Goal: Task Accomplishment & Management: Complete application form

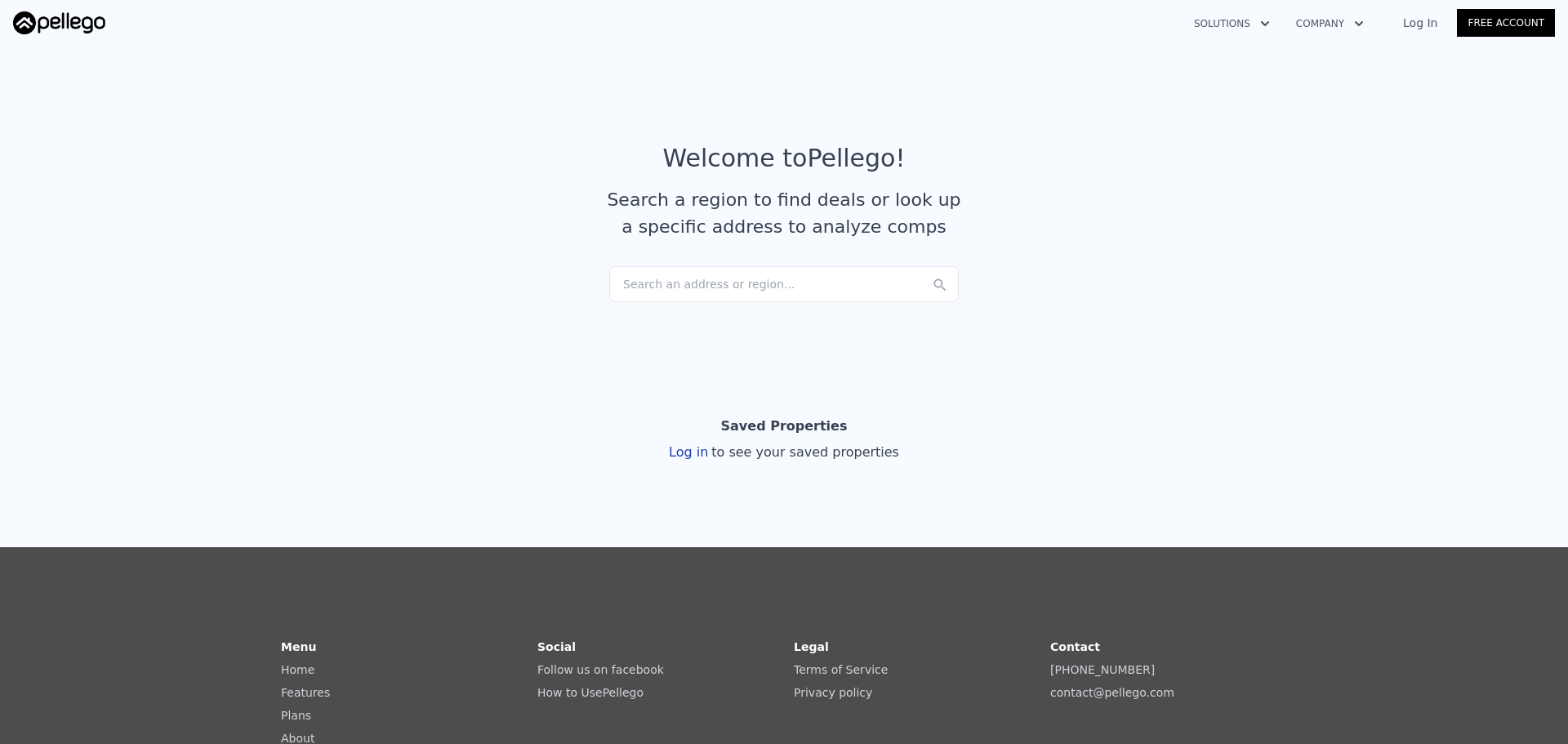
click at [784, 280] on div "Search an address or region..." at bounding box center [784, 284] width 350 height 36
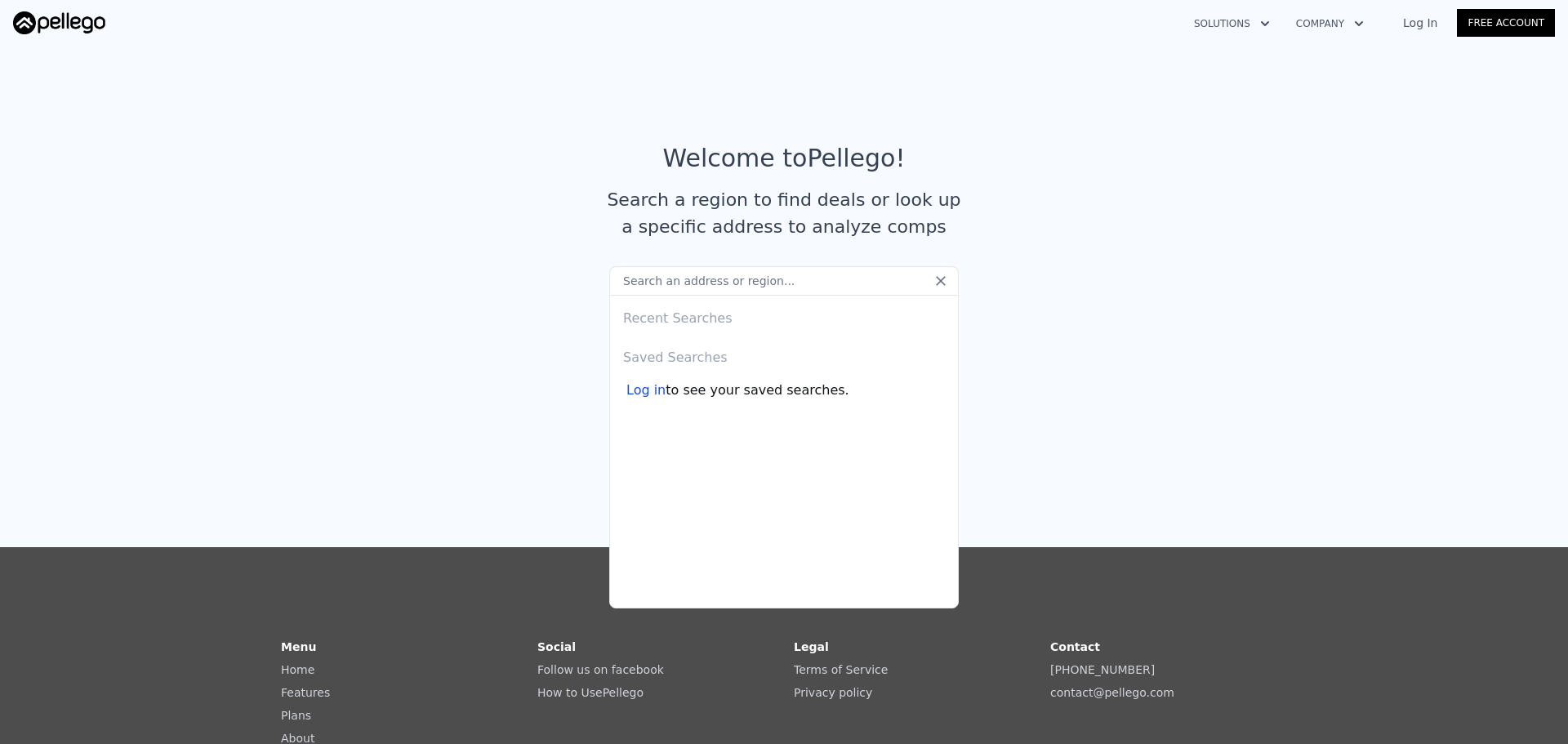
click at [1515, 23] on link "Free Account" at bounding box center [1506, 24] width 98 height 28
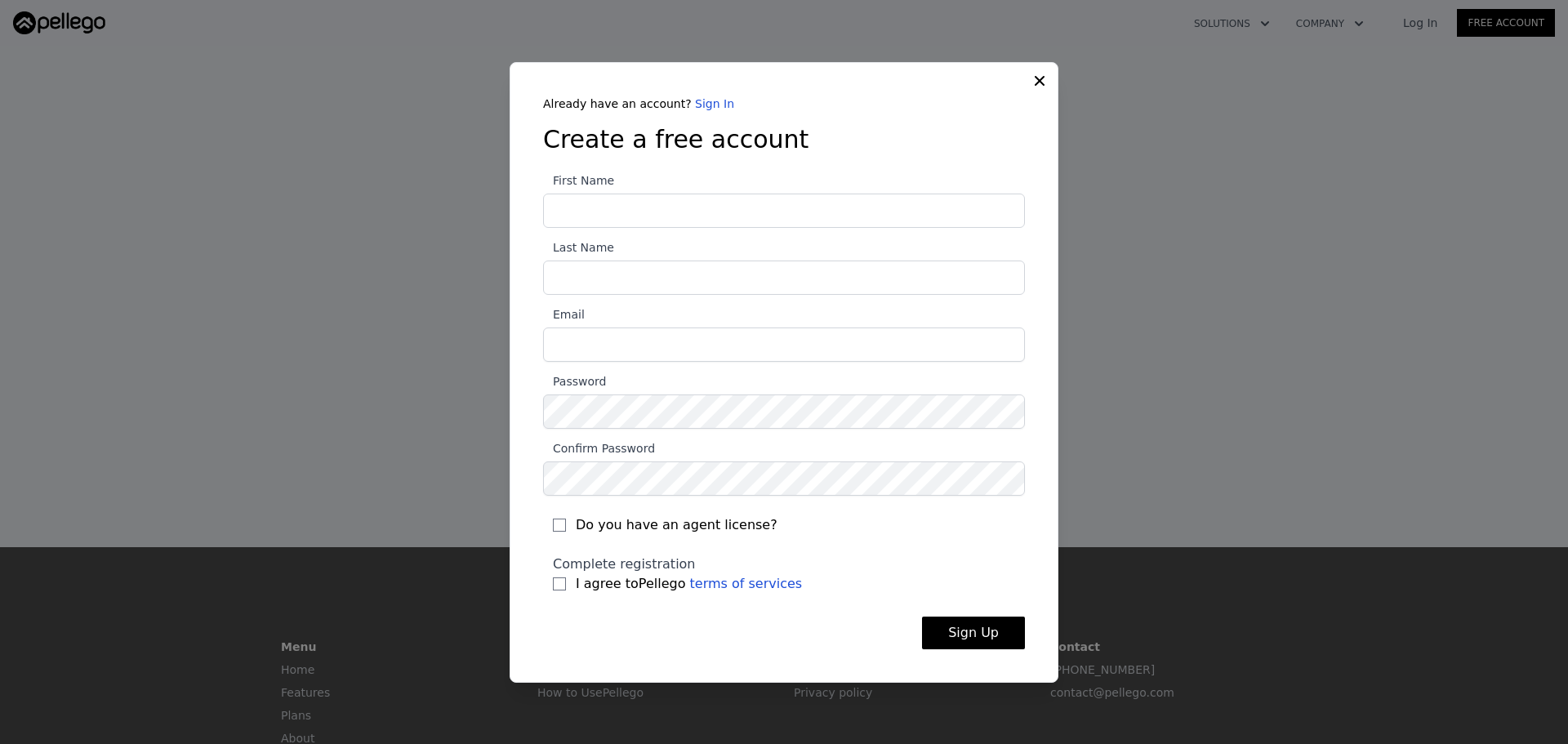
click at [796, 198] on input "First Name" at bounding box center [784, 211] width 482 height 34
type input "Elizabeth"
type input "Mercado"
click at [561, 347] on input "Email" at bounding box center [784, 344] width 482 height 34
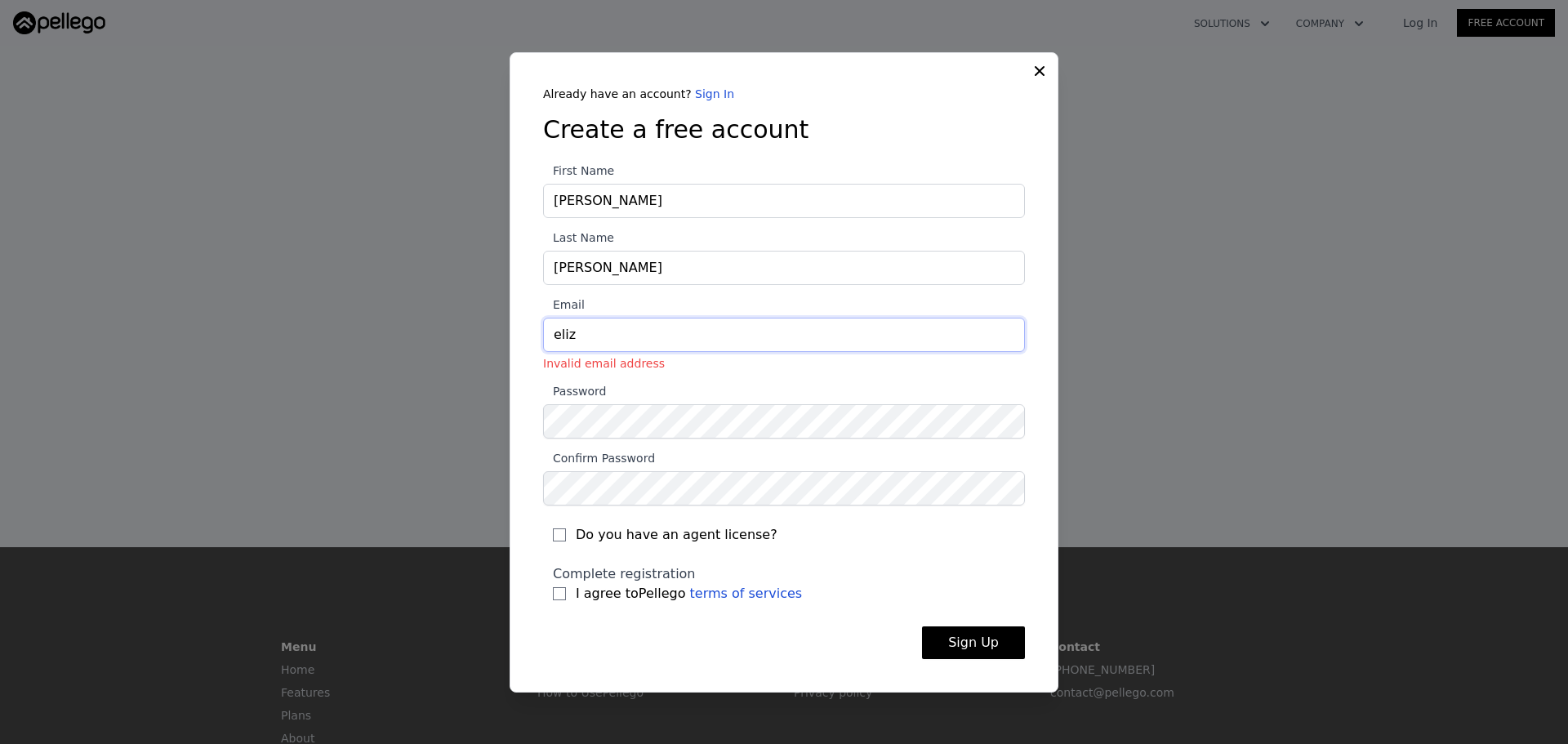
type input "[PERSON_NAME][EMAIL_ADDRESS][DOMAIN_NAME]"
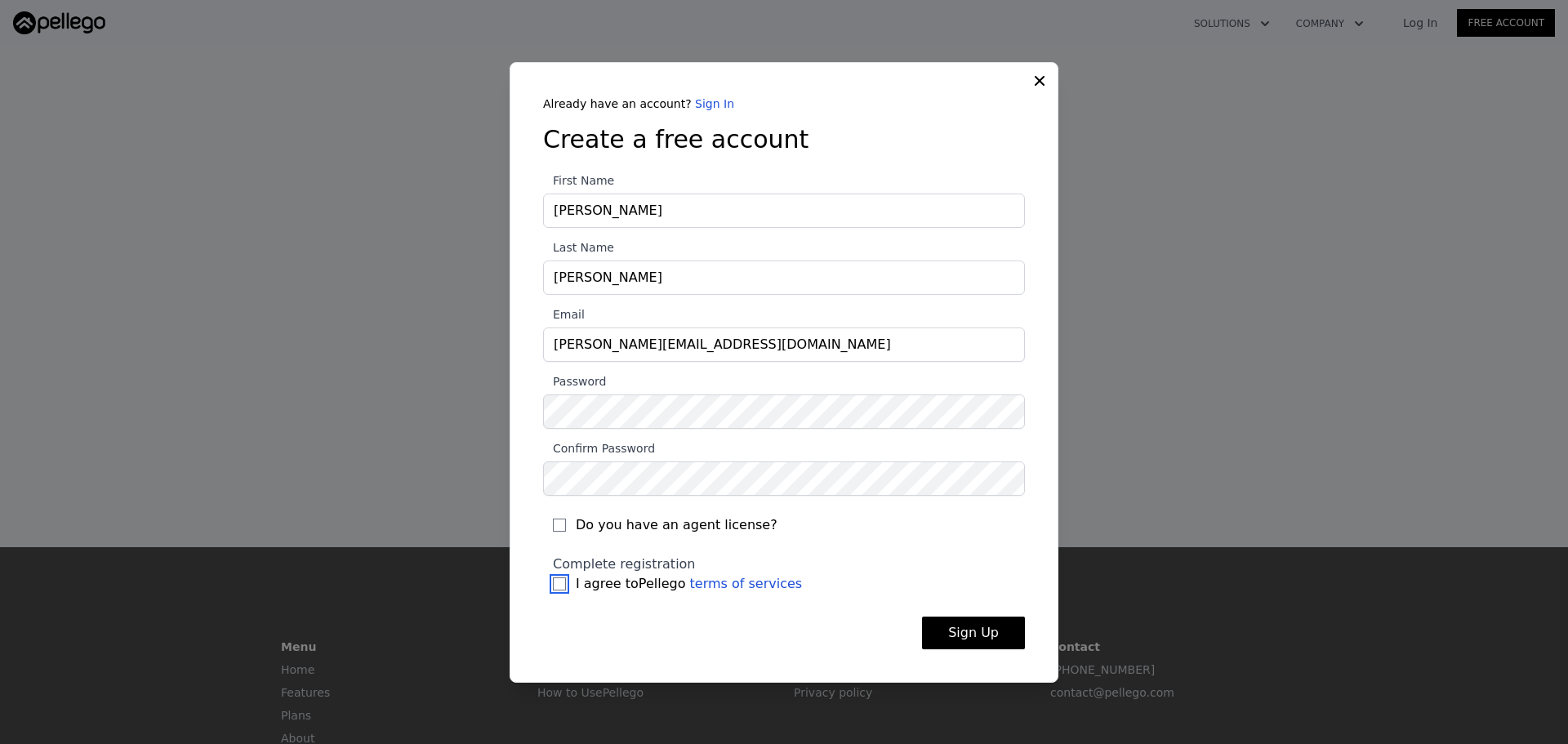
click at [556, 581] on input "I agree to Pellego terms of services" at bounding box center [560, 584] width 13 height 13
checkbox input "true"
click at [988, 625] on button "Sign Up" at bounding box center [973, 632] width 103 height 33
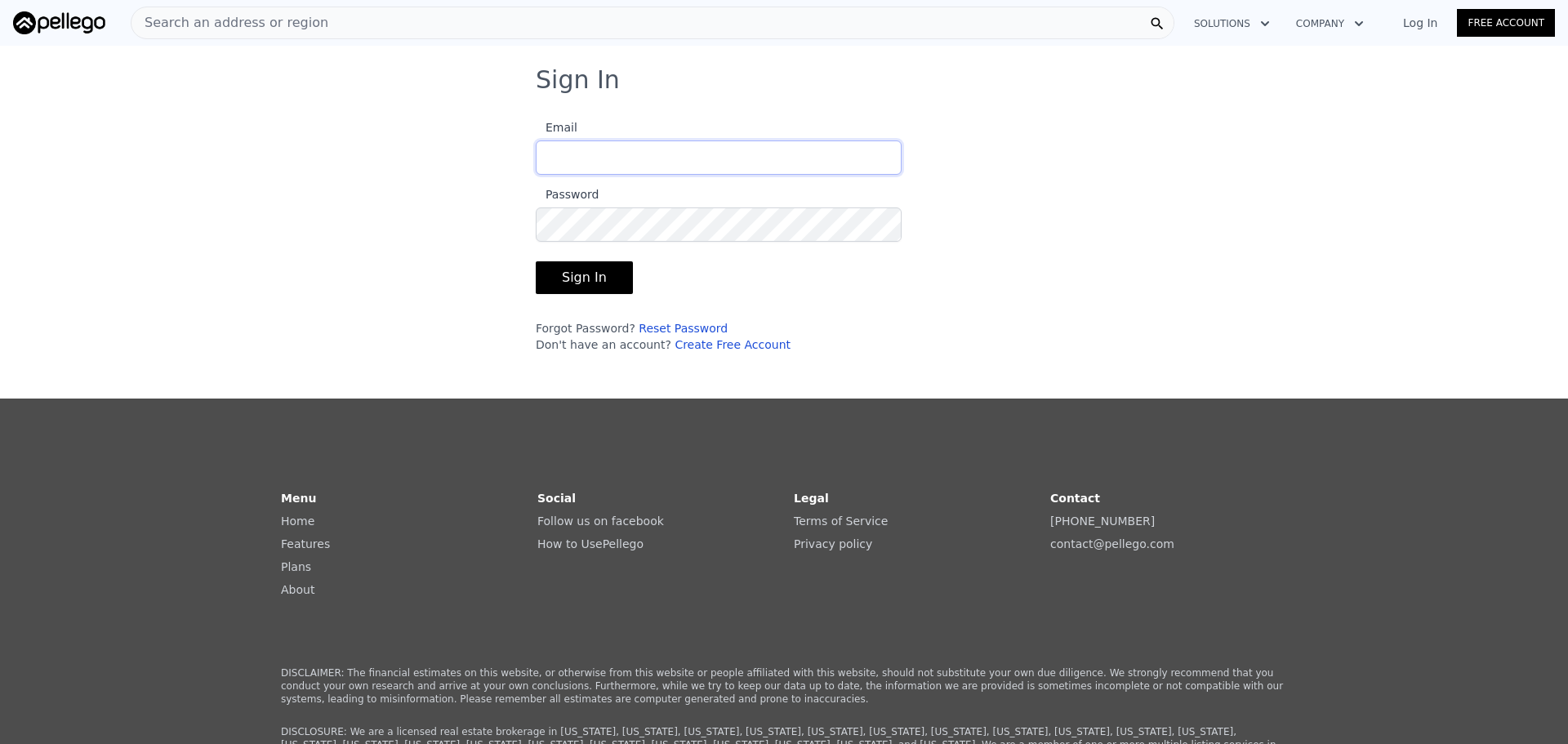
type input "[PERSON_NAME][EMAIL_ADDRESS][DOMAIN_NAME]"
click at [592, 276] on button "Sign In" at bounding box center [584, 277] width 97 height 33
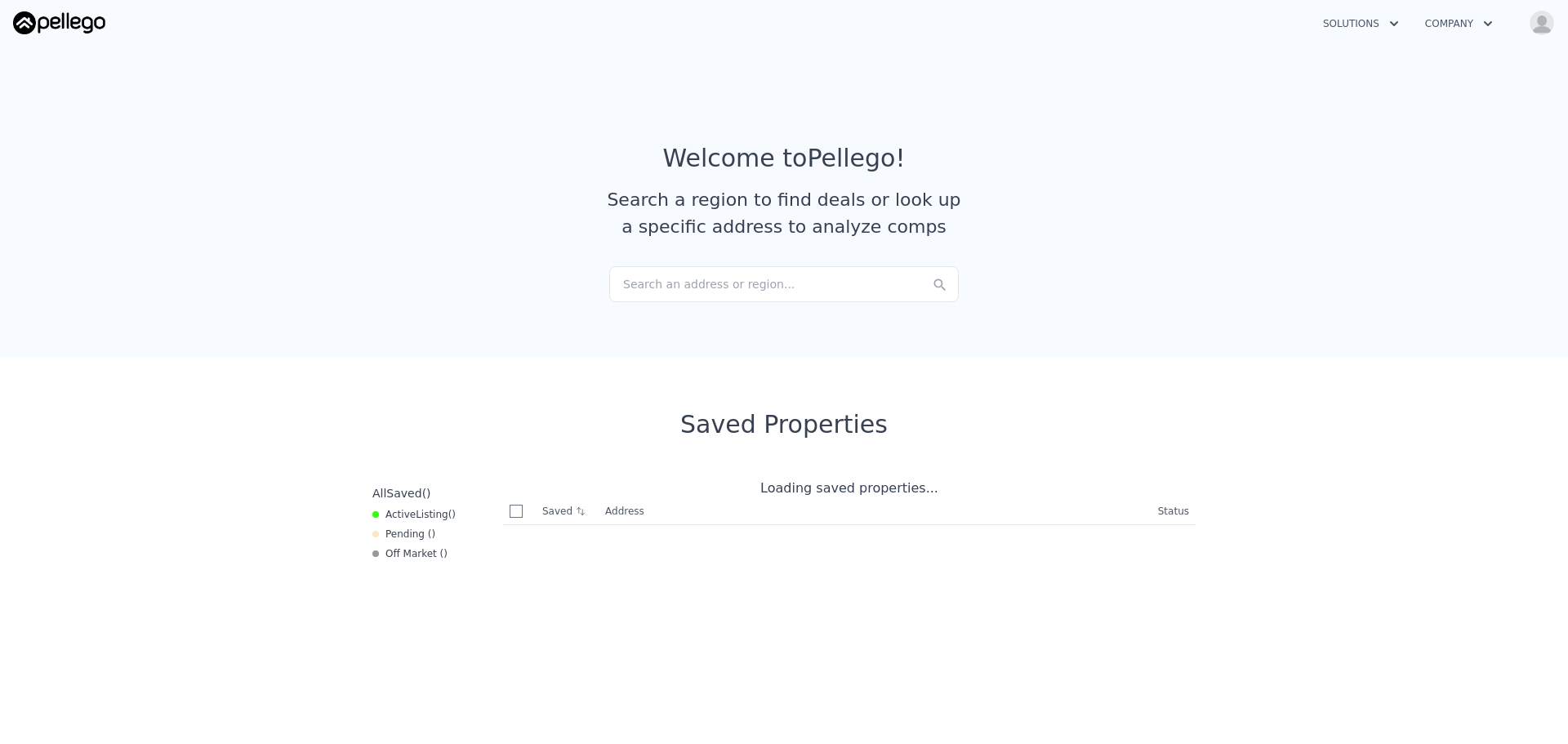
checkbox input "true"
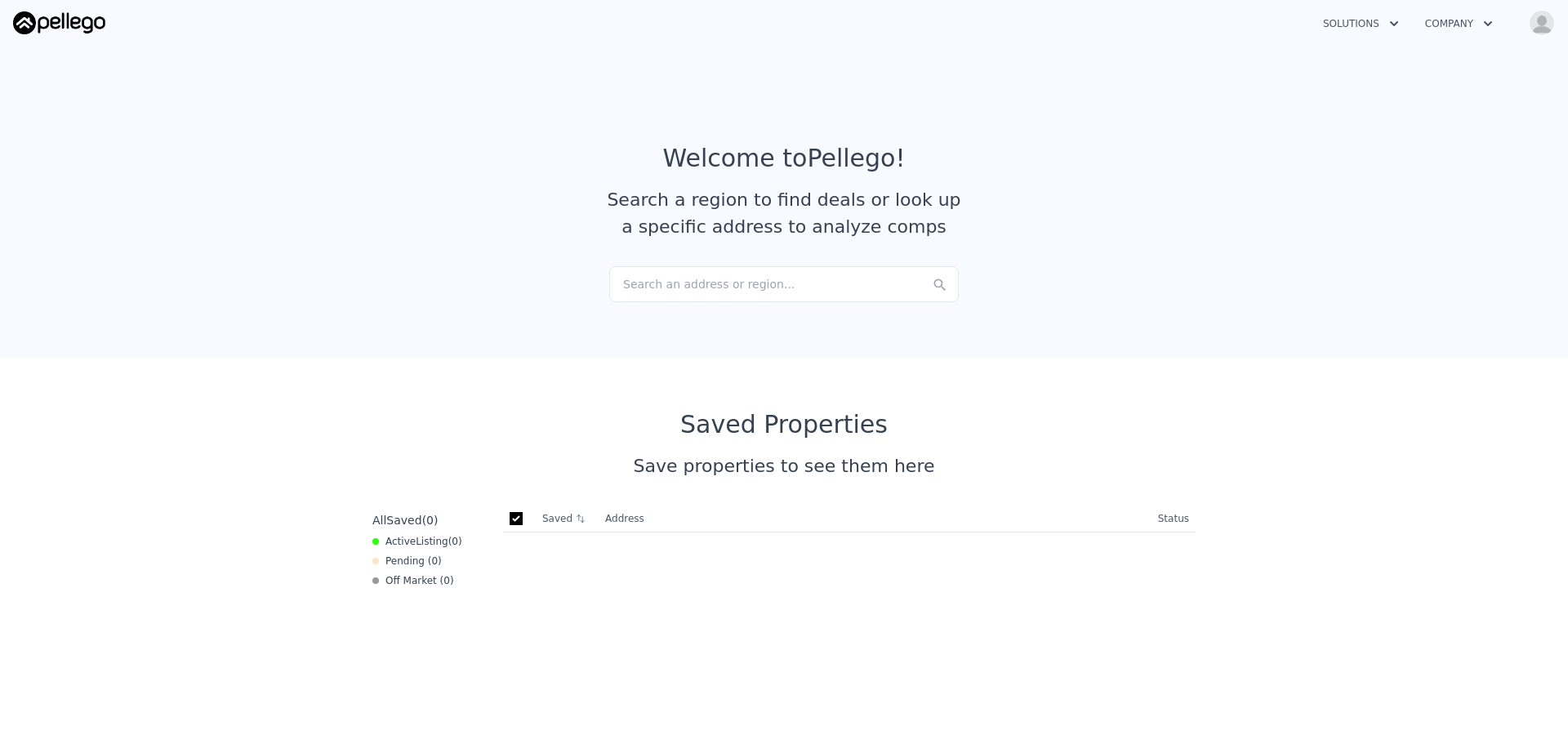
click at [1459, 24] on button "Company" at bounding box center [1459, 24] width 94 height 29
click at [1326, 24] on button "Solutions" at bounding box center [1361, 24] width 103 height 29
click at [775, 280] on div "Search an address or region..." at bounding box center [784, 284] width 350 height 36
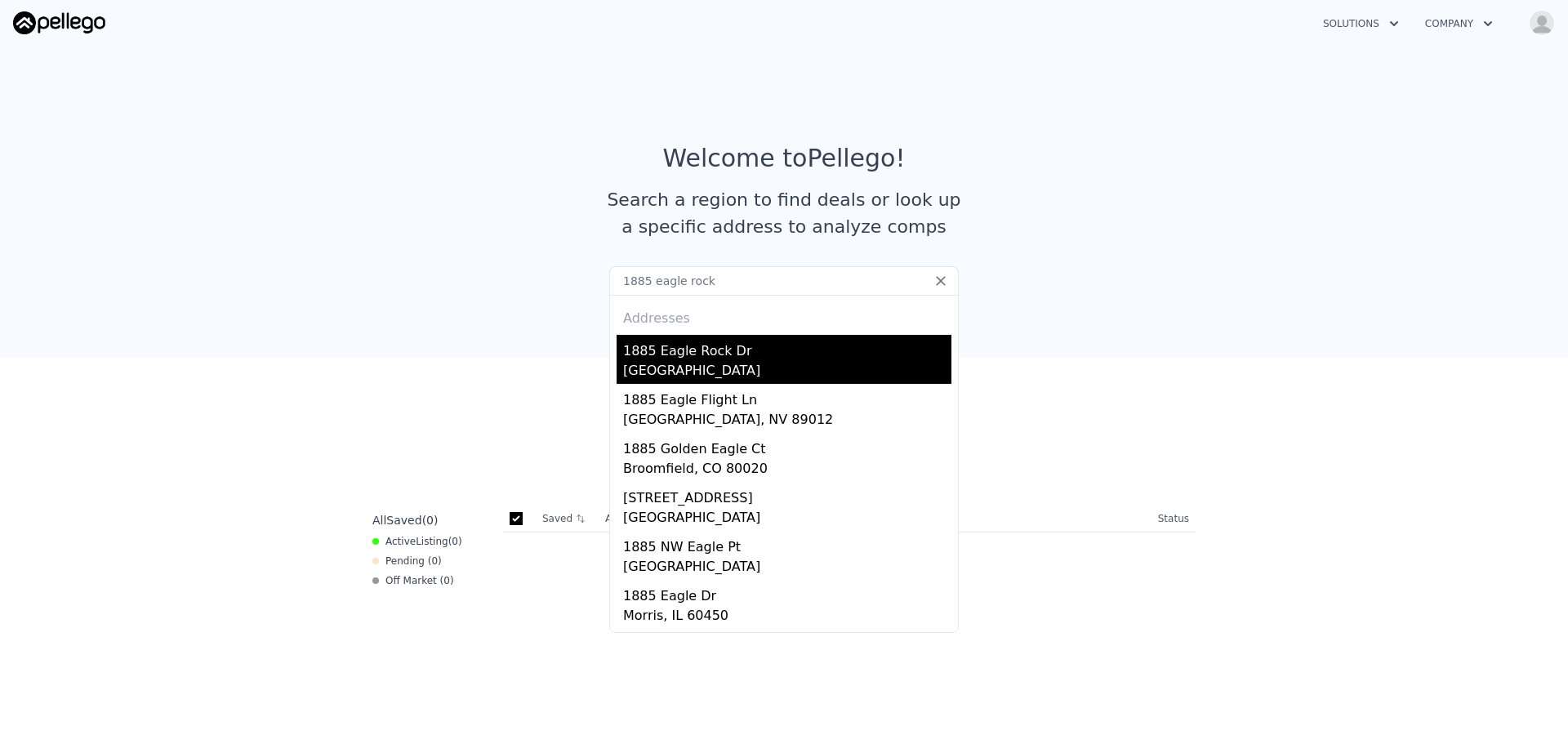
type input "1885 eagle rock"
click at [733, 351] on div "1885 Eagle Rock Dr" at bounding box center [786, 348] width 328 height 26
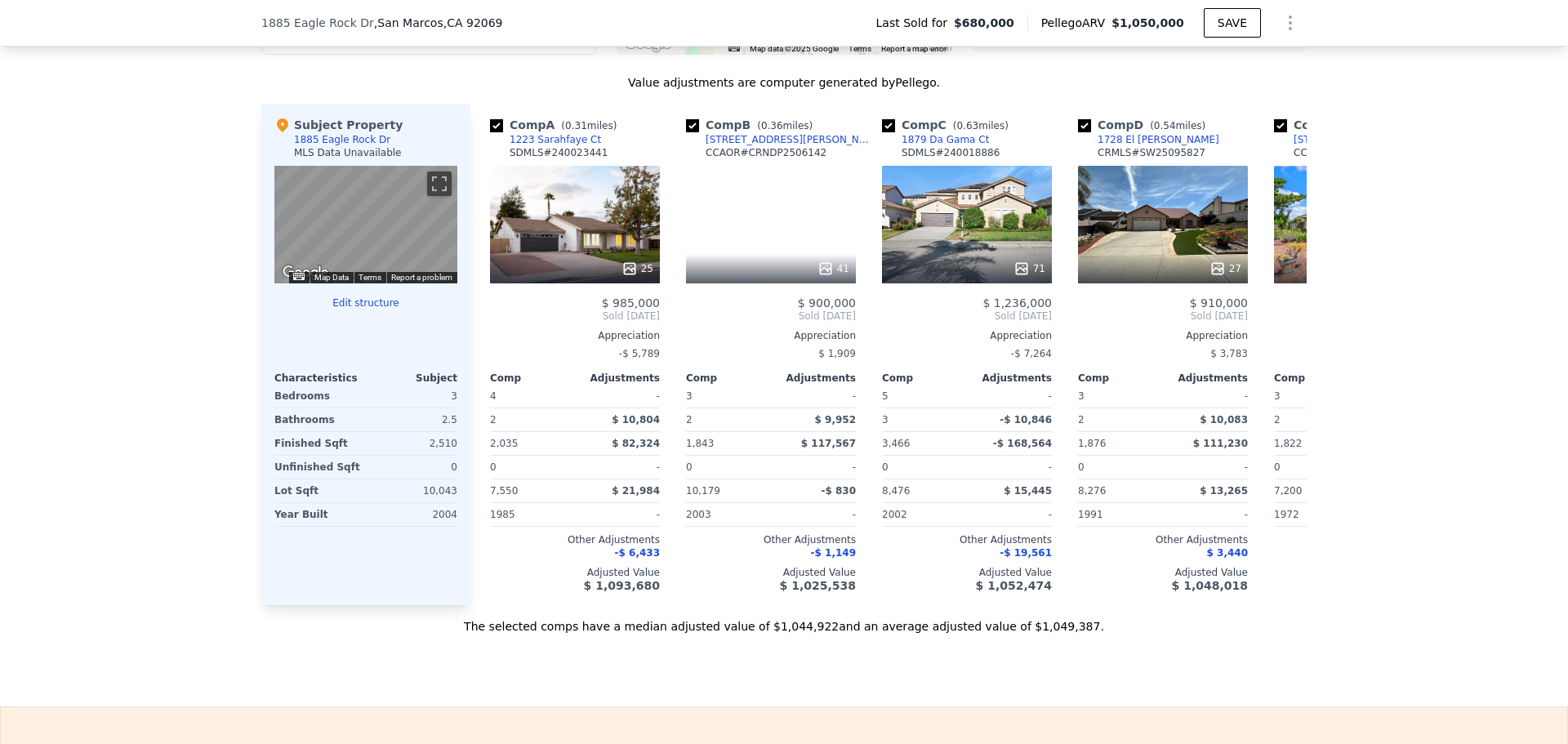
scroll to position [1627, 0]
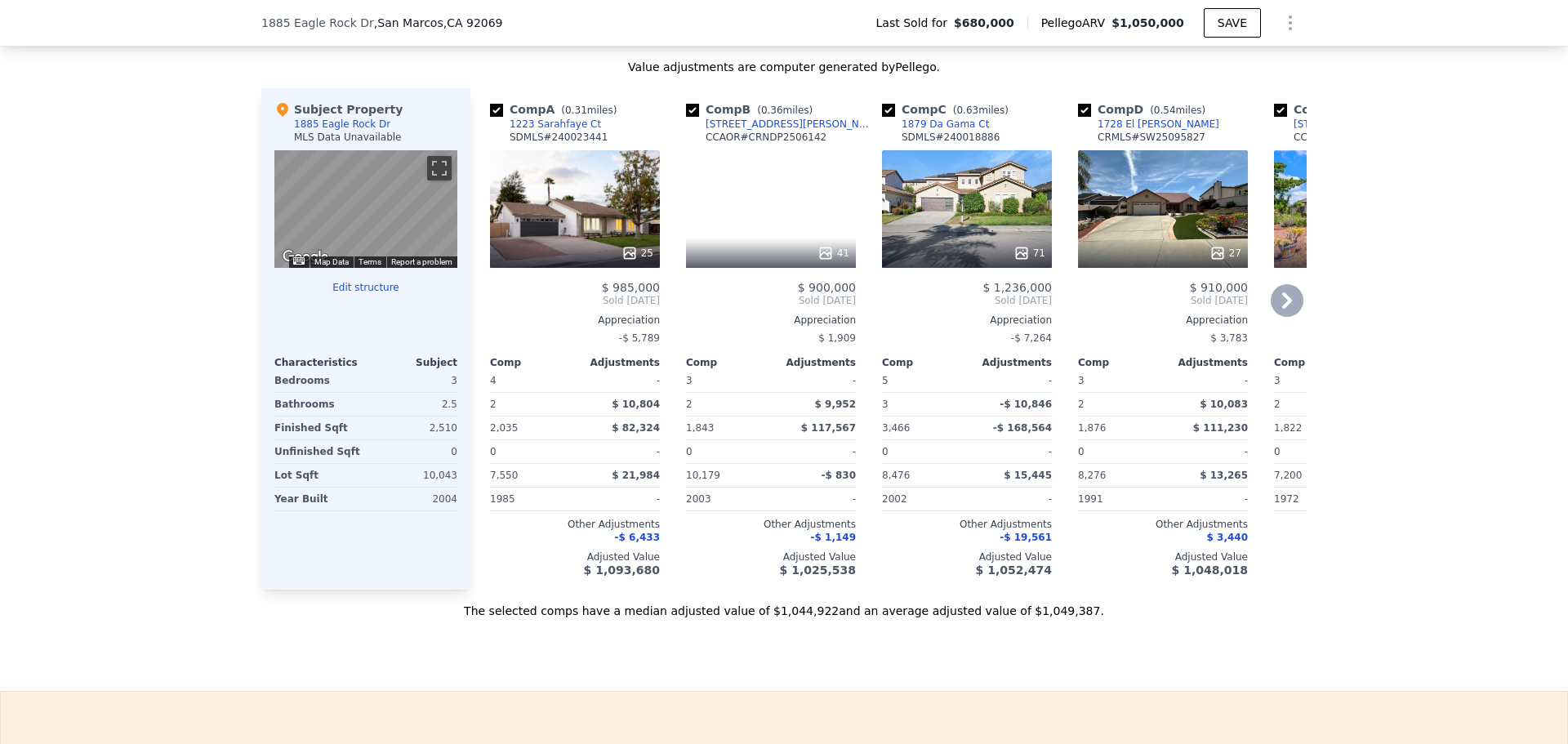
drag, startPoint x: 490, startPoint y: 125, endPoint x: 517, endPoint y: 138, distance: 30.0
click at [490, 117] on input "checkbox" at bounding box center [497, 110] width 13 height 13
checkbox input "false"
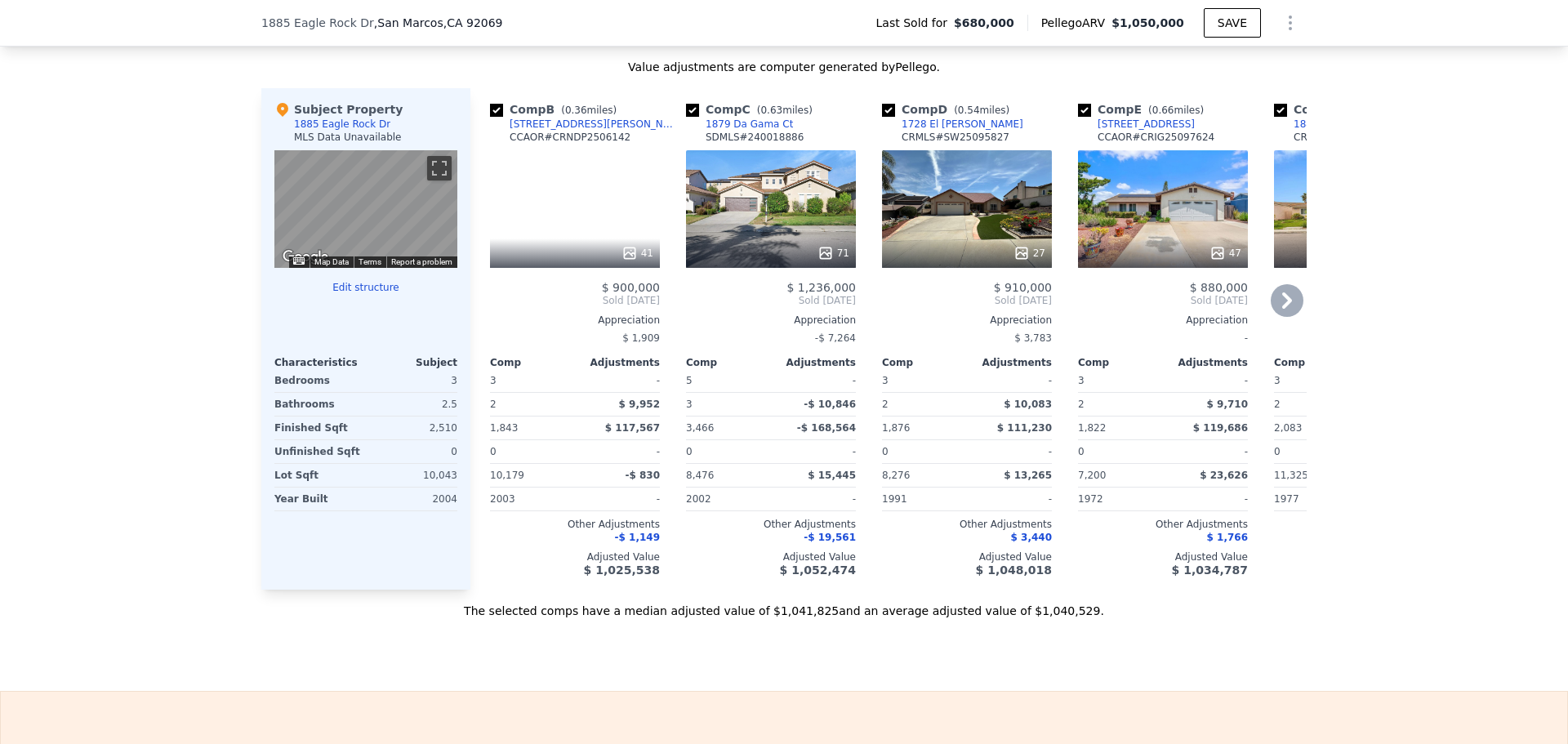
click at [490, 117] on input "checkbox" at bounding box center [497, 110] width 13 height 13
checkbox input "false"
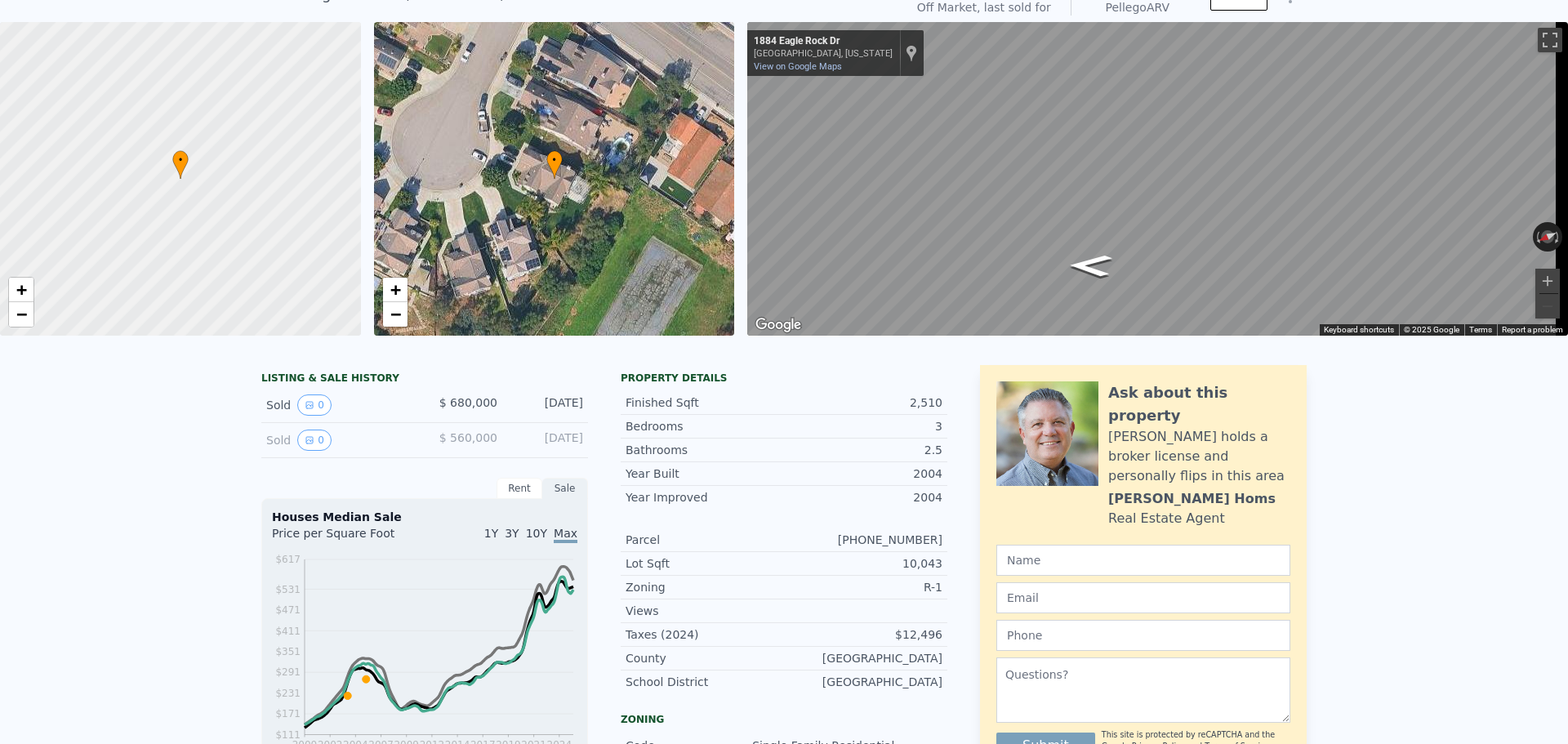
scroll to position [6, 0]
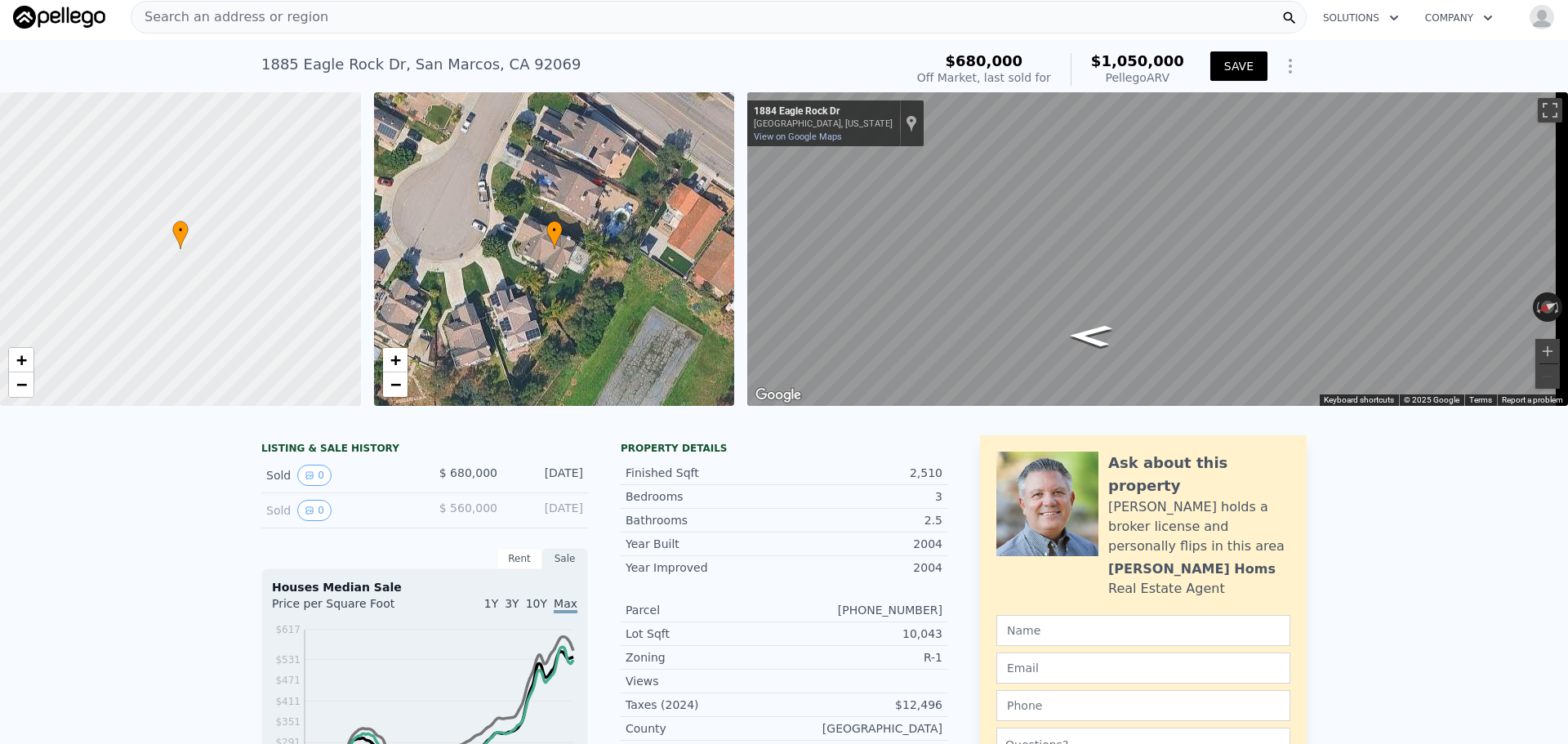
click at [1242, 67] on button "SAVE" at bounding box center [1239, 66] width 57 height 29
click at [1284, 70] on icon "Show Options" at bounding box center [1290, 66] width 20 height 20
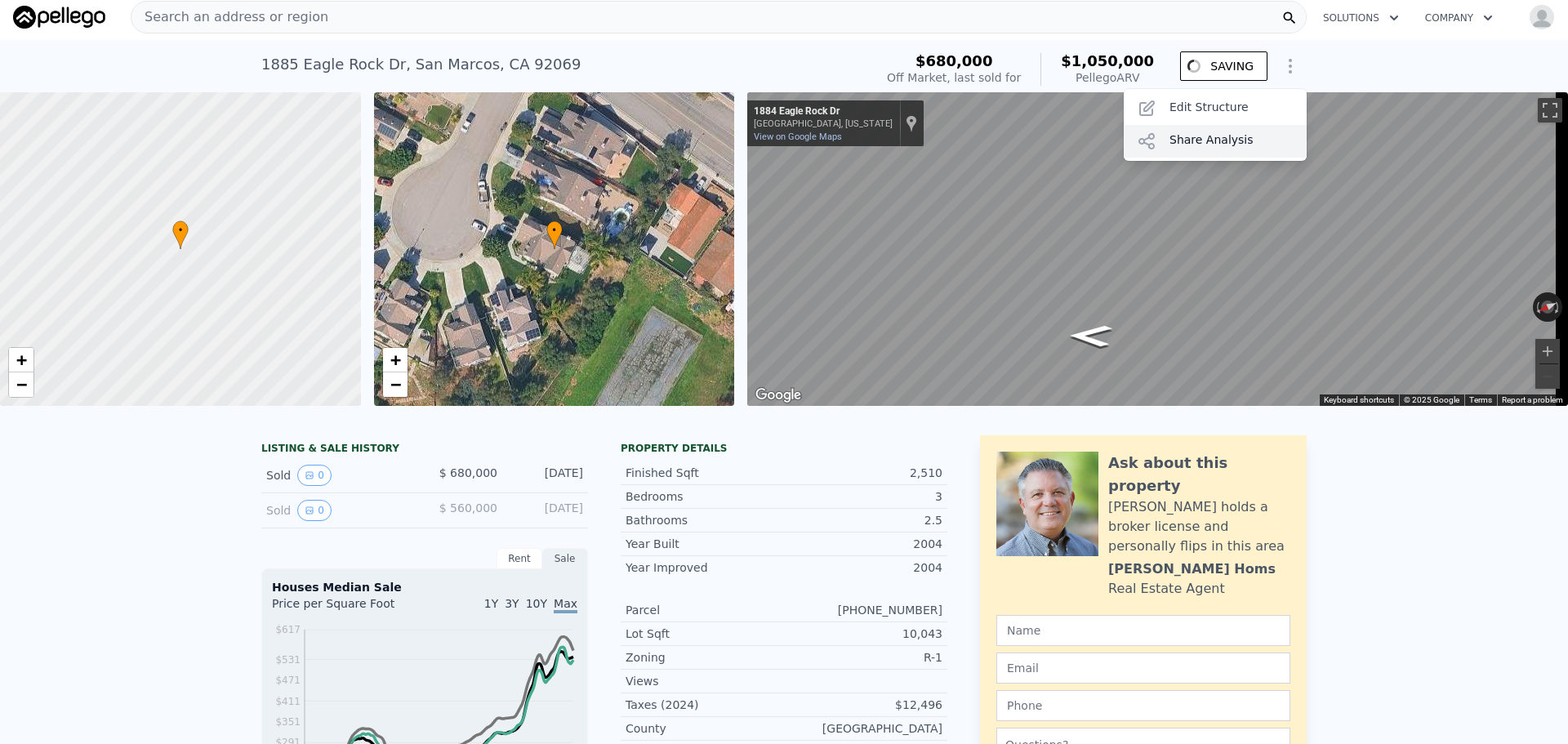
click at [1198, 137] on div "Share Analysis" at bounding box center [1215, 141] width 182 height 33
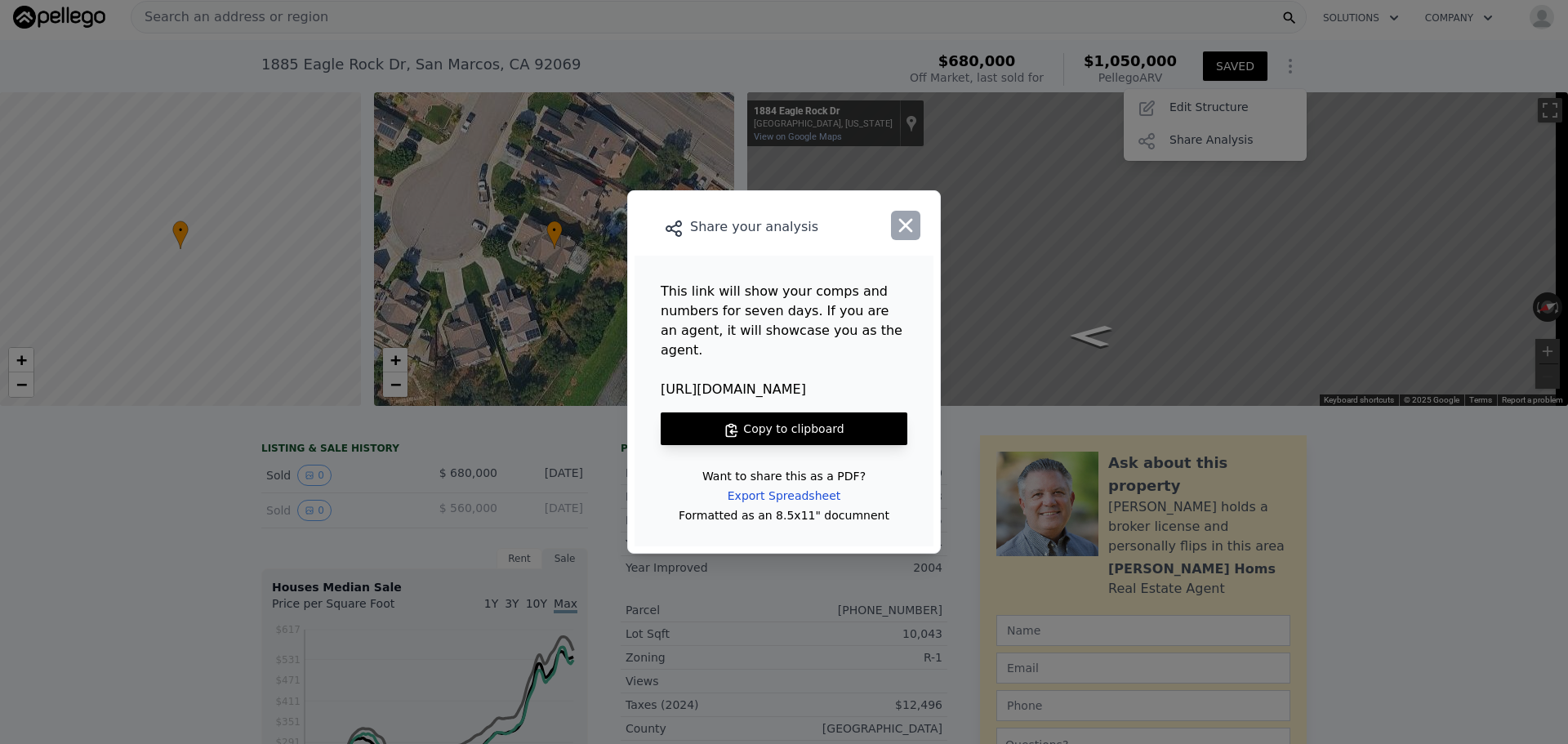
click at [916, 231] on icon "button" at bounding box center [906, 225] width 23 height 23
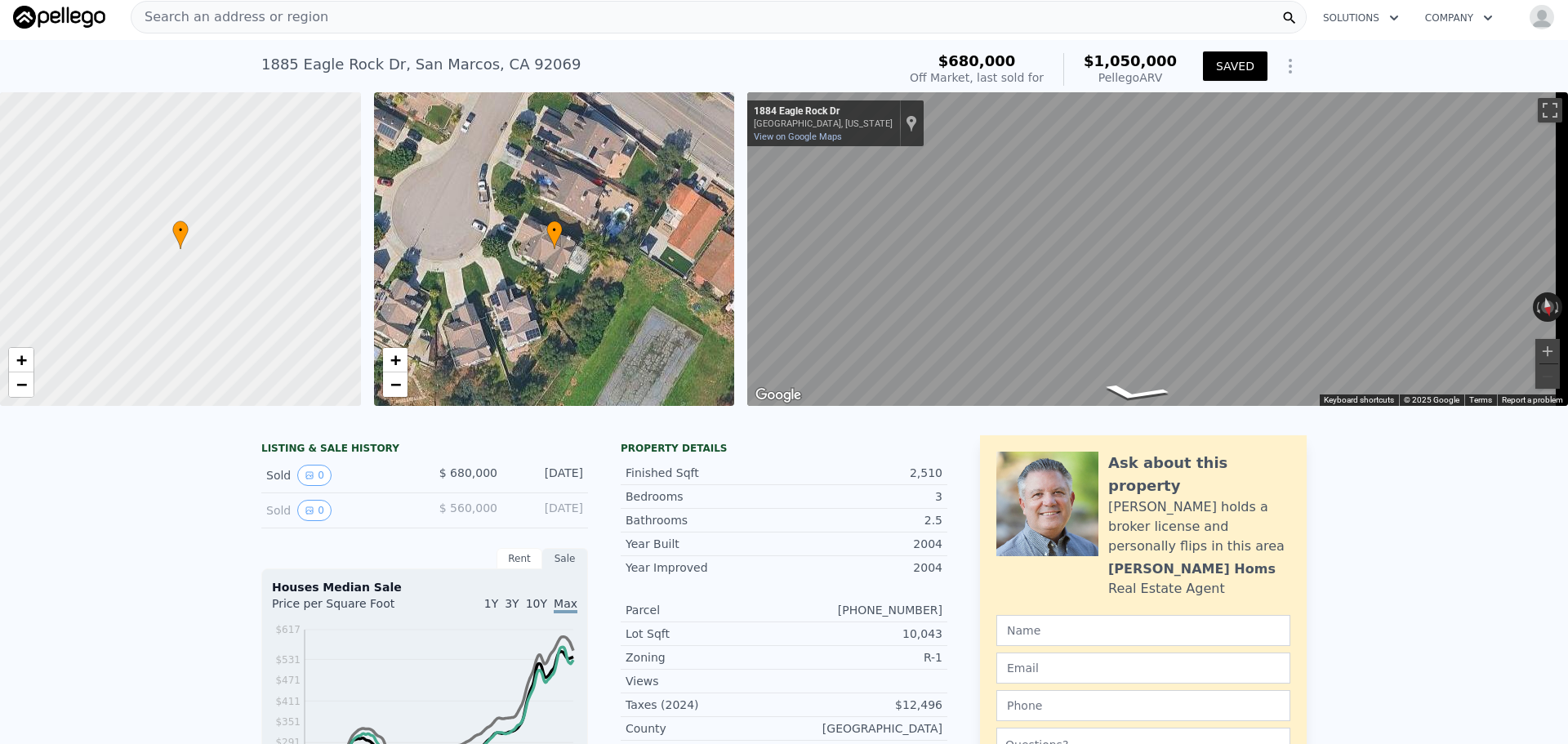
type input "4.5"
click at [548, 261] on div "• + −" at bounding box center [555, 248] width 361 height 313
click at [399, 360] on span "+" at bounding box center [394, 360] width 10 height 21
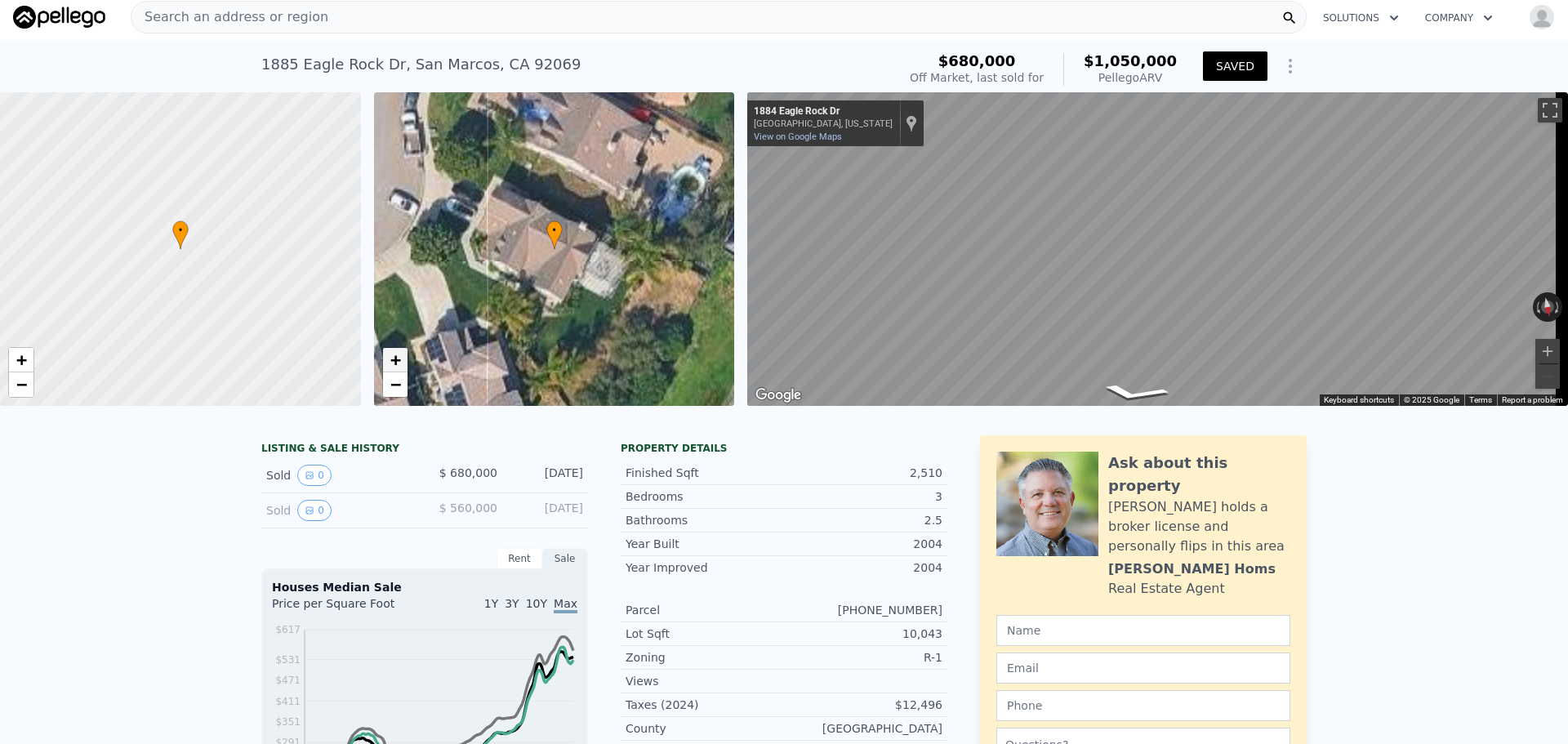
click at [399, 360] on span "+" at bounding box center [394, 360] width 10 height 21
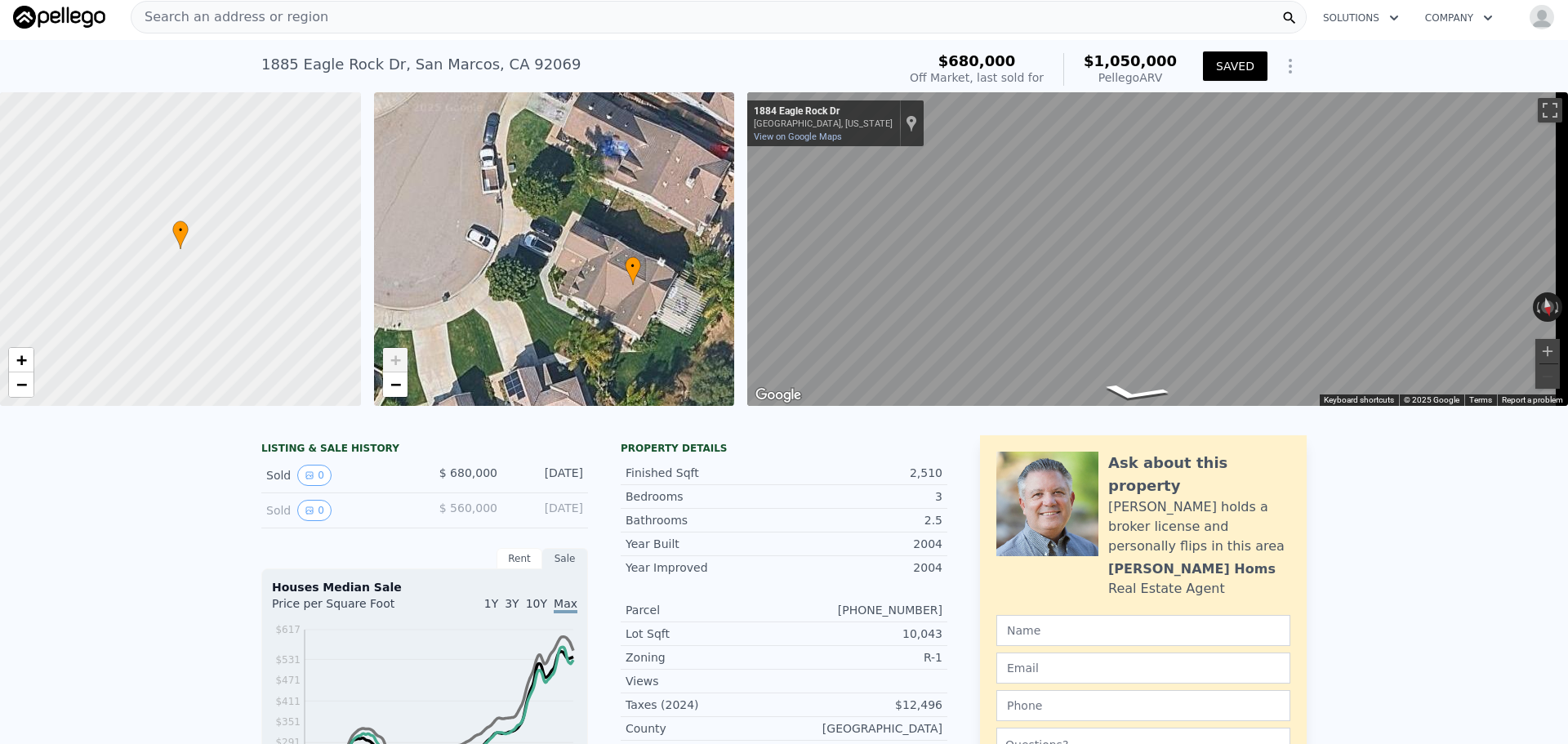
drag, startPoint x: 424, startPoint y: 276, endPoint x: 495, endPoint y: 312, distance: 79.6
click at [495, 312] on div "• + −" at bounding box center [555, 248] width 361 height 313
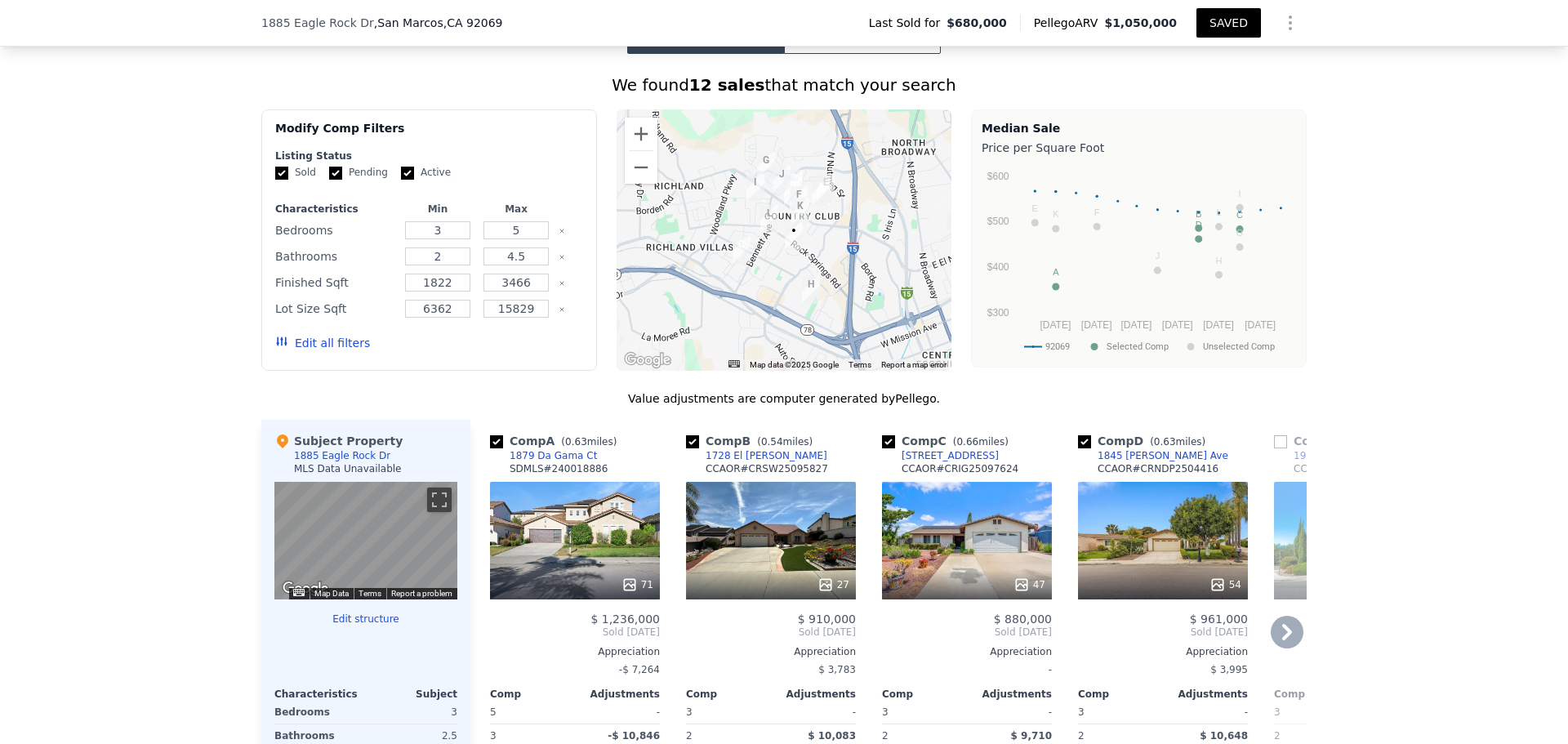
scroll to position [1464, 0]
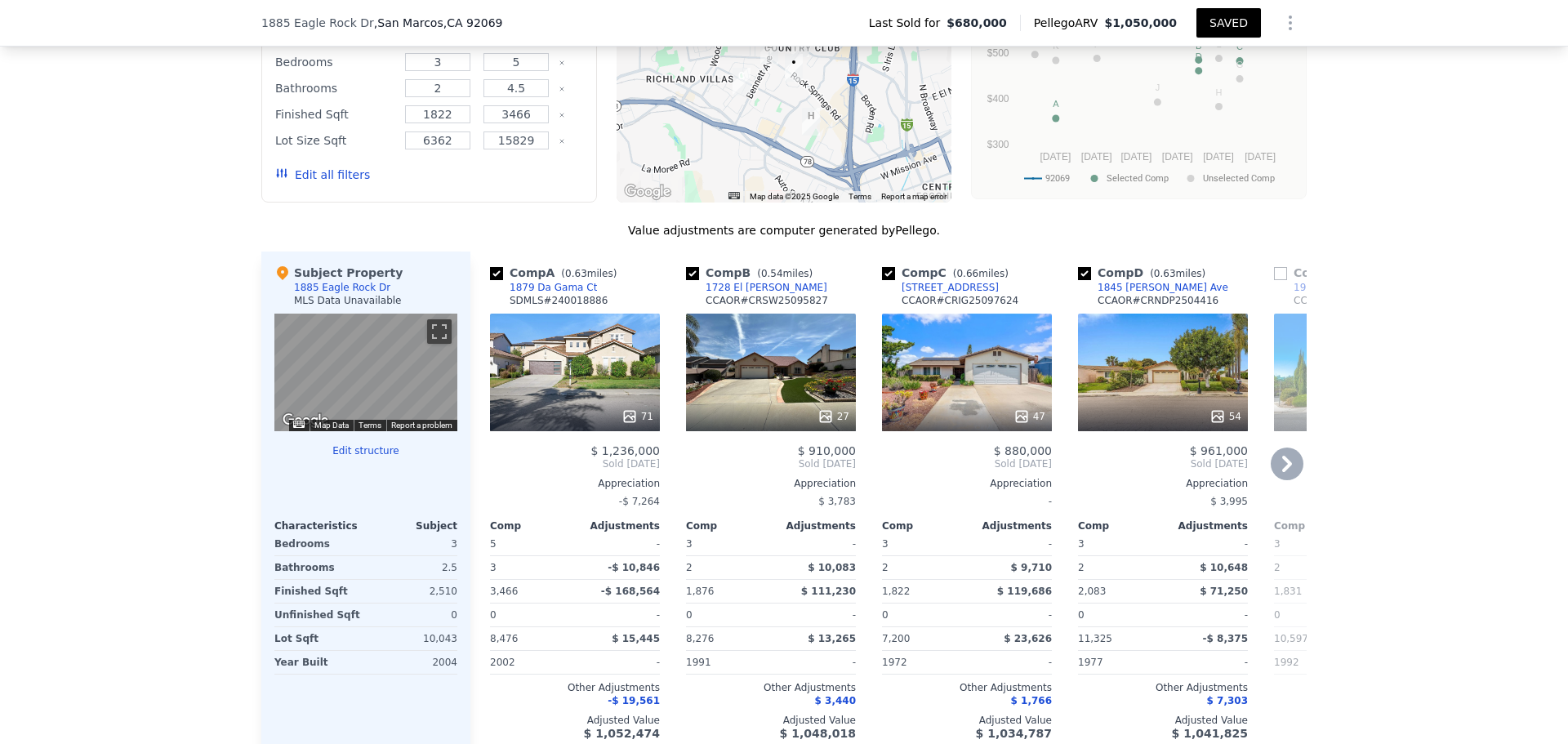
click at [1285, 480] on icon at bounding box center [1287, 464] width 33 height 33
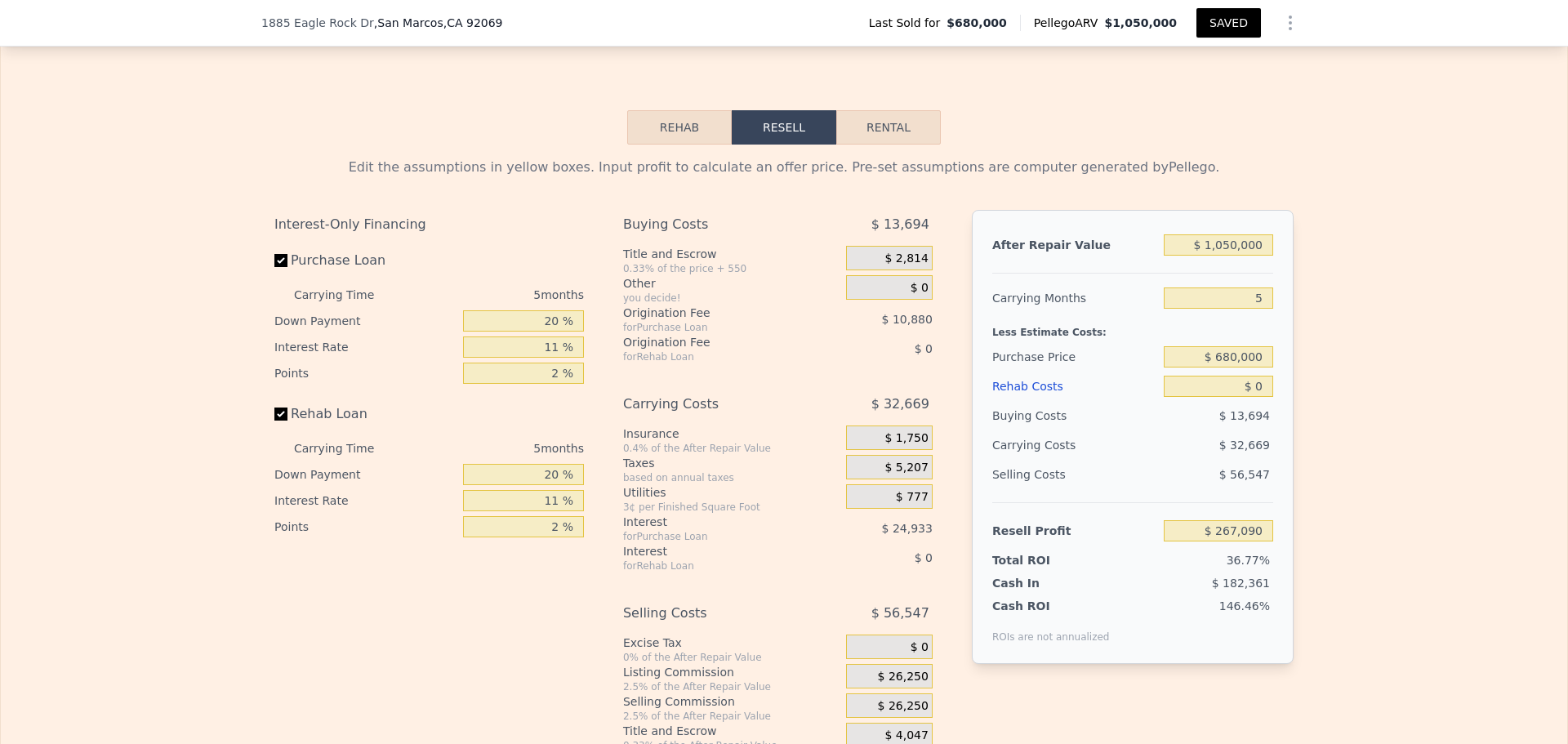
scroll to position [2363, 0]
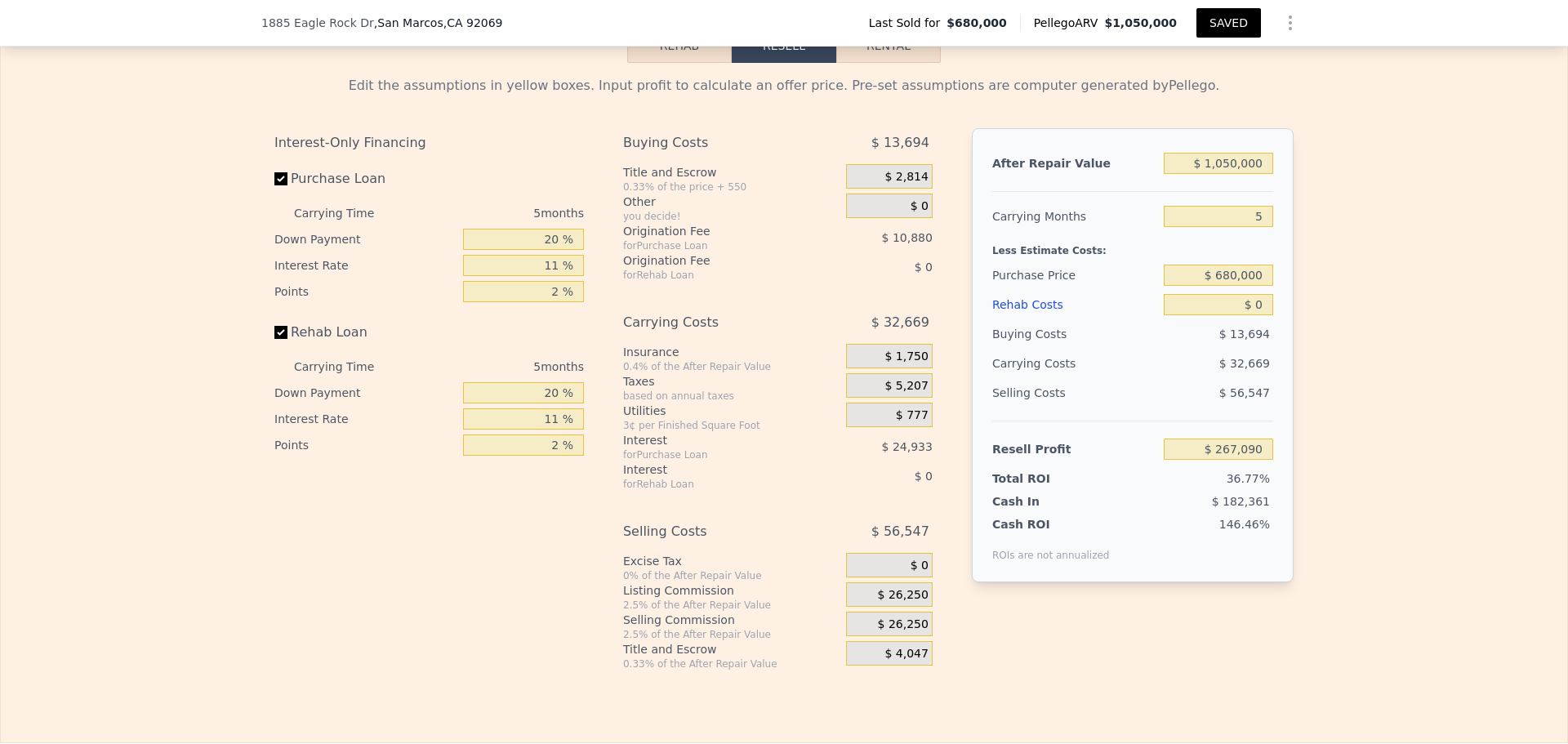
click at [859, 578] on div "$ 0" at bounding box center [889, 565] width 87 height 24
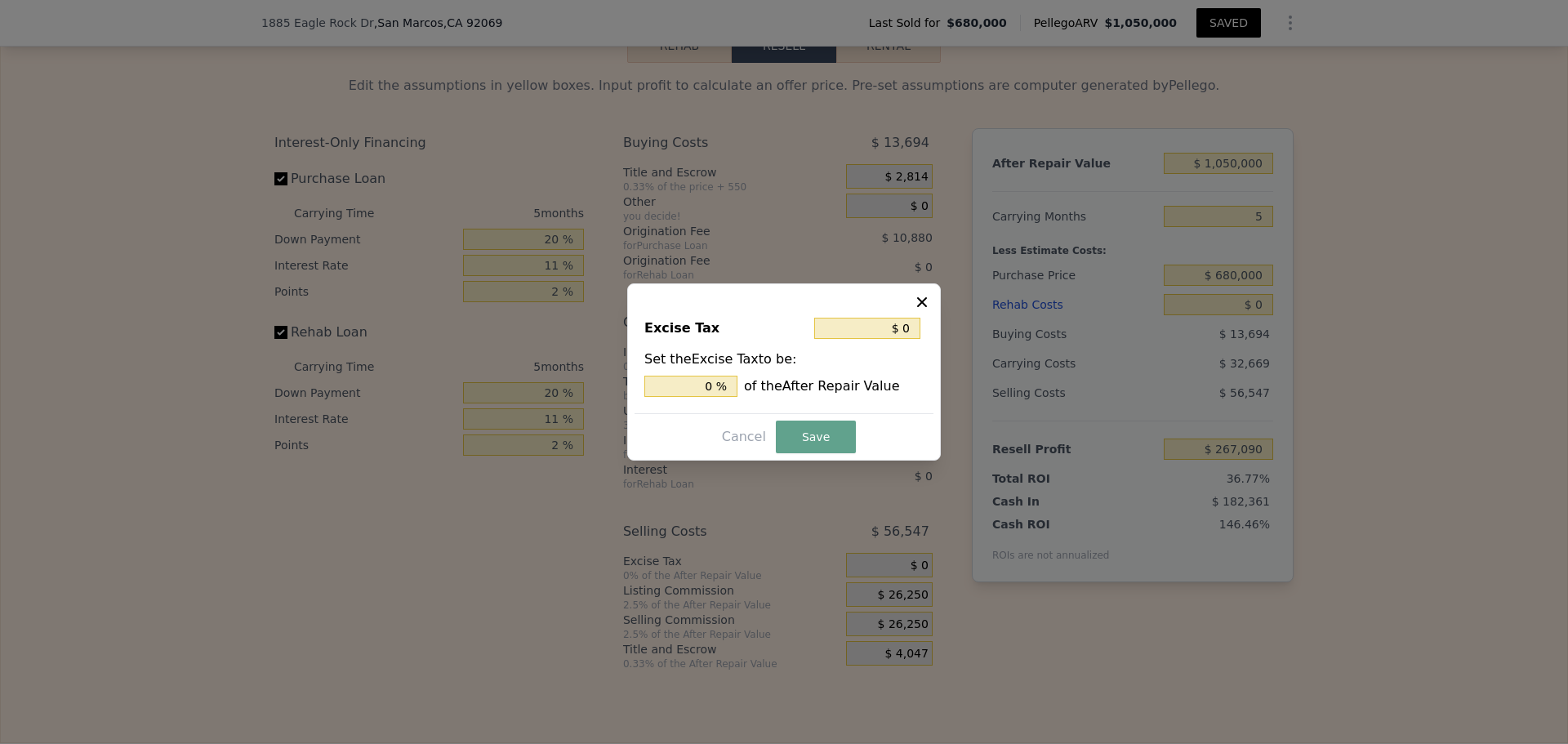
click at [923, 306] on icon at bounding box center [921, 302] width 16 height 16
